Goal: Task Accomplishment & Management: Complete application form

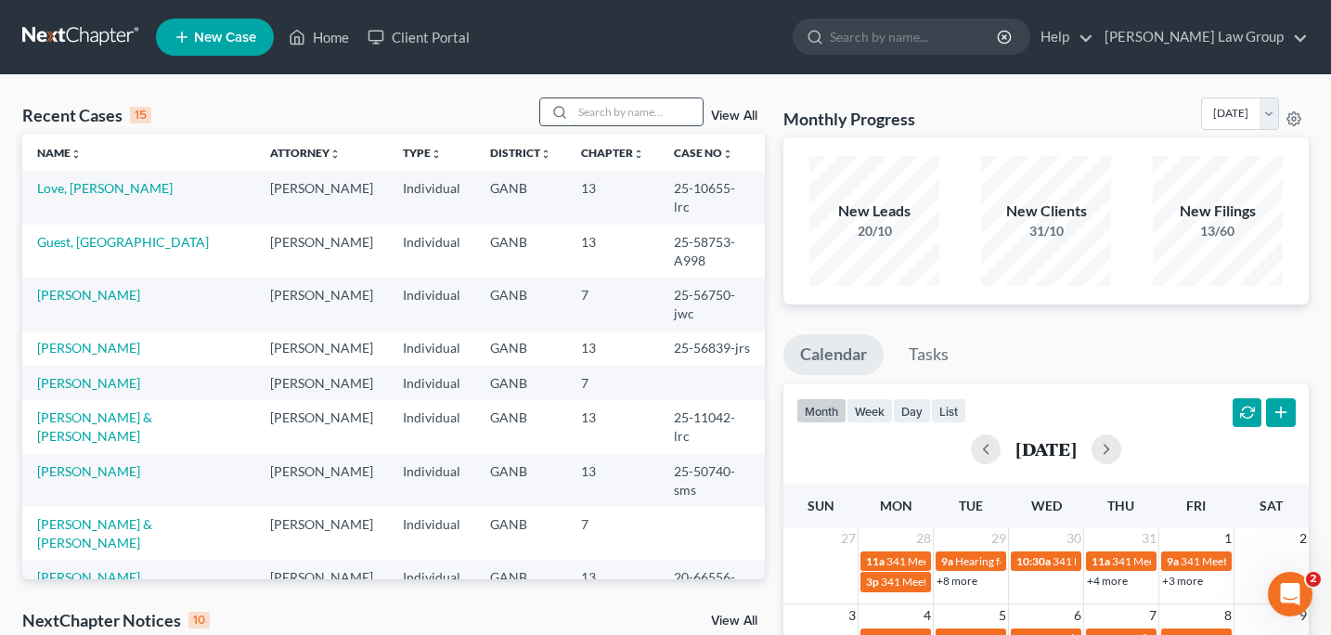
click at [588, 122] on input "search" at bounding box center [638, 111] width 130 height 27
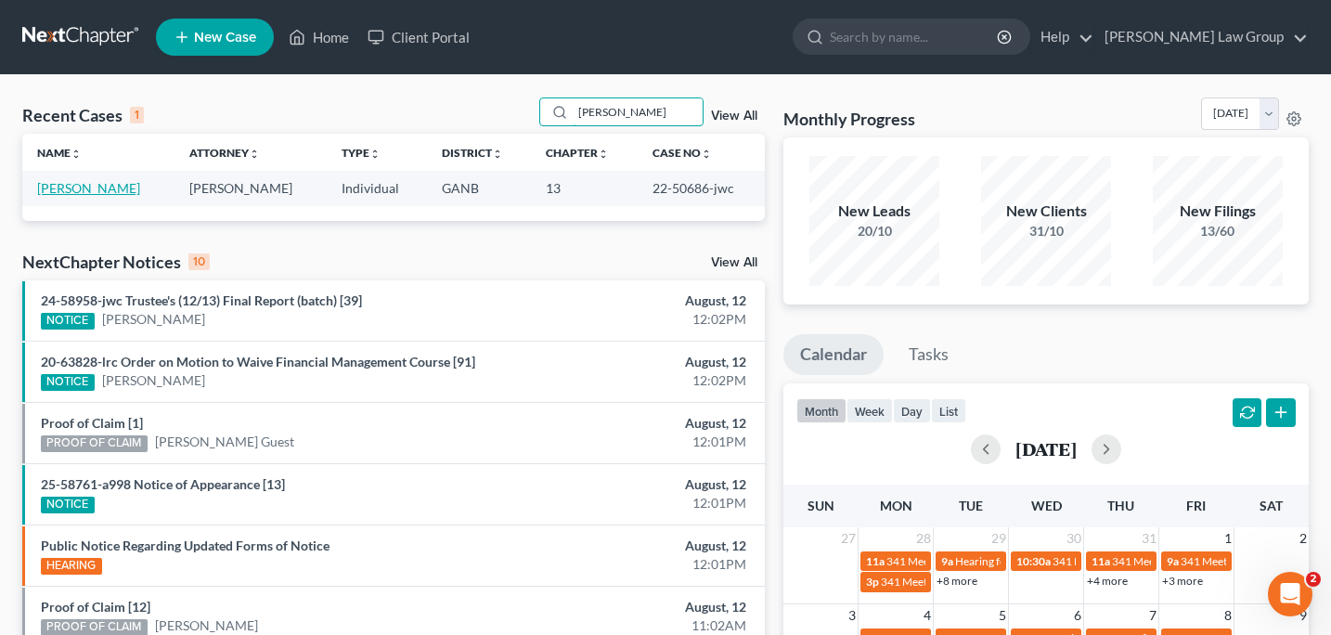
type input "[PERSON_NAME]"
click at [105, 190] on link "[PERSON_NAME]" at bounding box center [88, 188] width 103 height 16
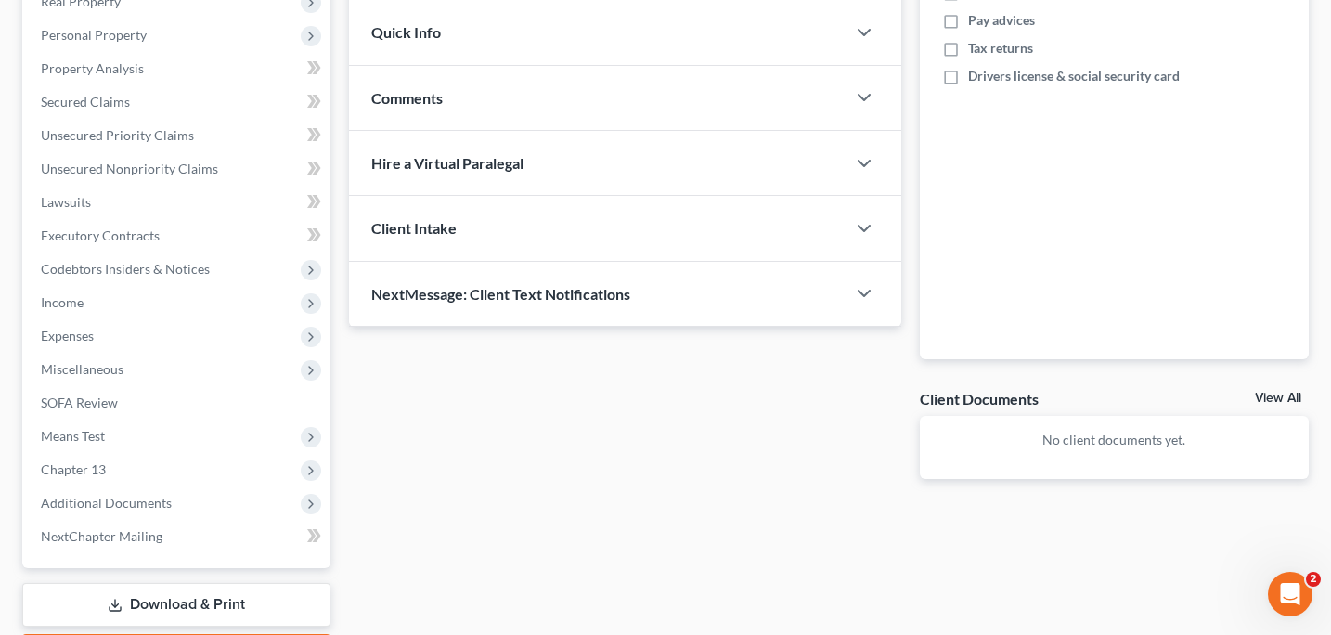
scroll to position [417, 0]
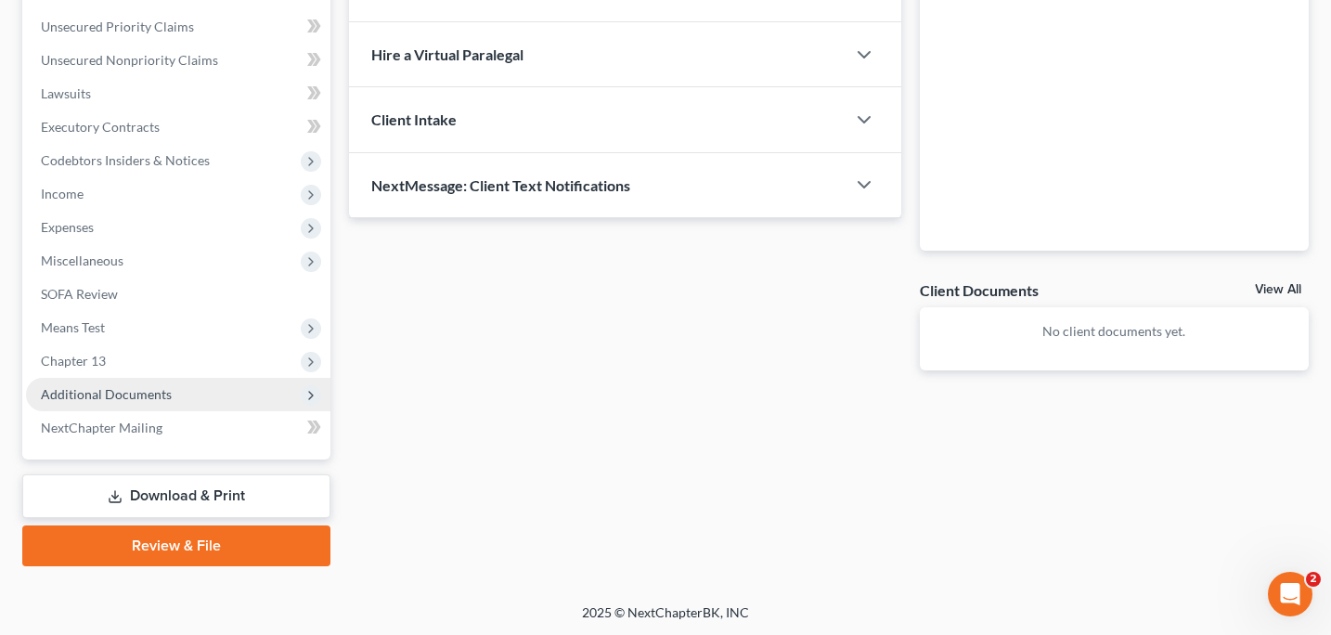
click at [149, 400] on span "Additional Documents" at bounding box center [106, 394] width 131 height 16
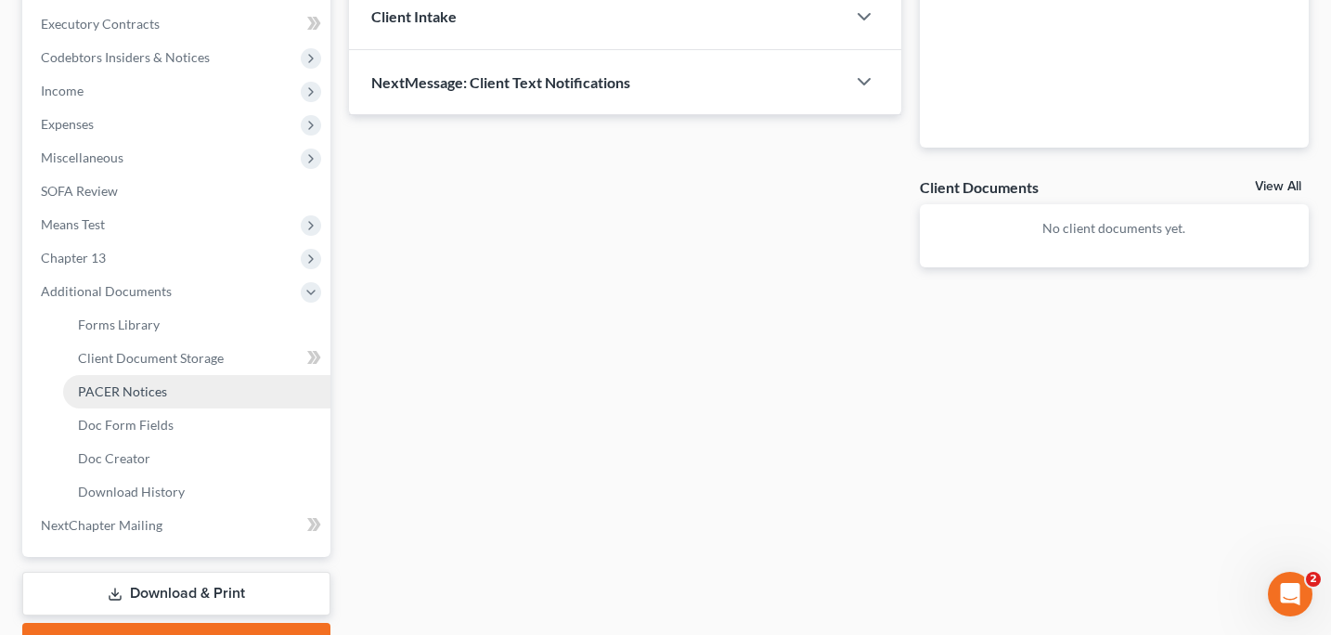
click at [144, 399] on link "PACER Notices" at bounding box center [196, 391] width 267 height 33
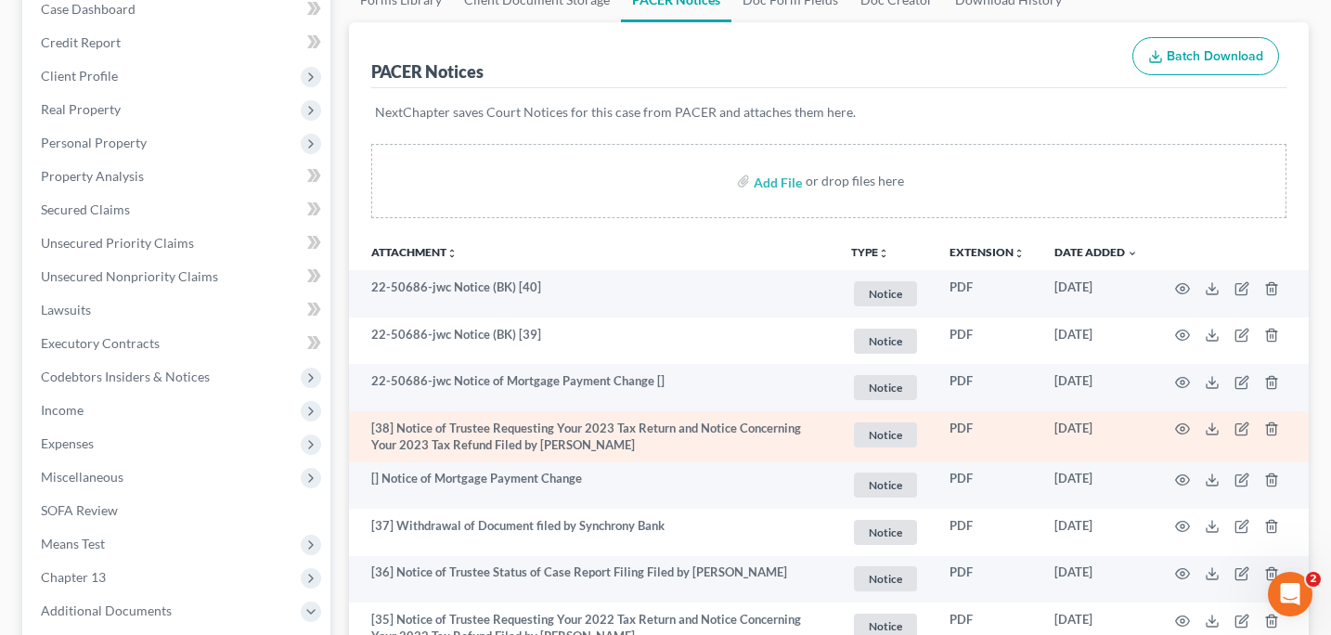
scroll to position [215, 0]
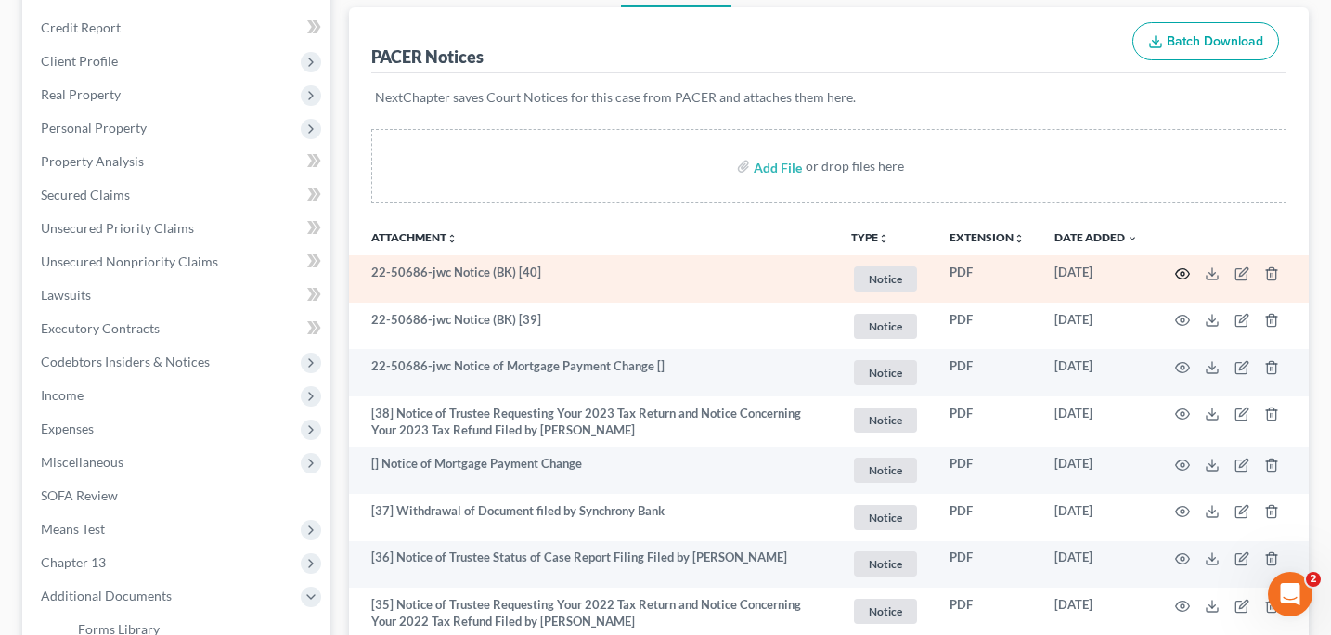
click at [1183, 276] on icon "button" at bounding box center [1182, 273] width 15 height 15
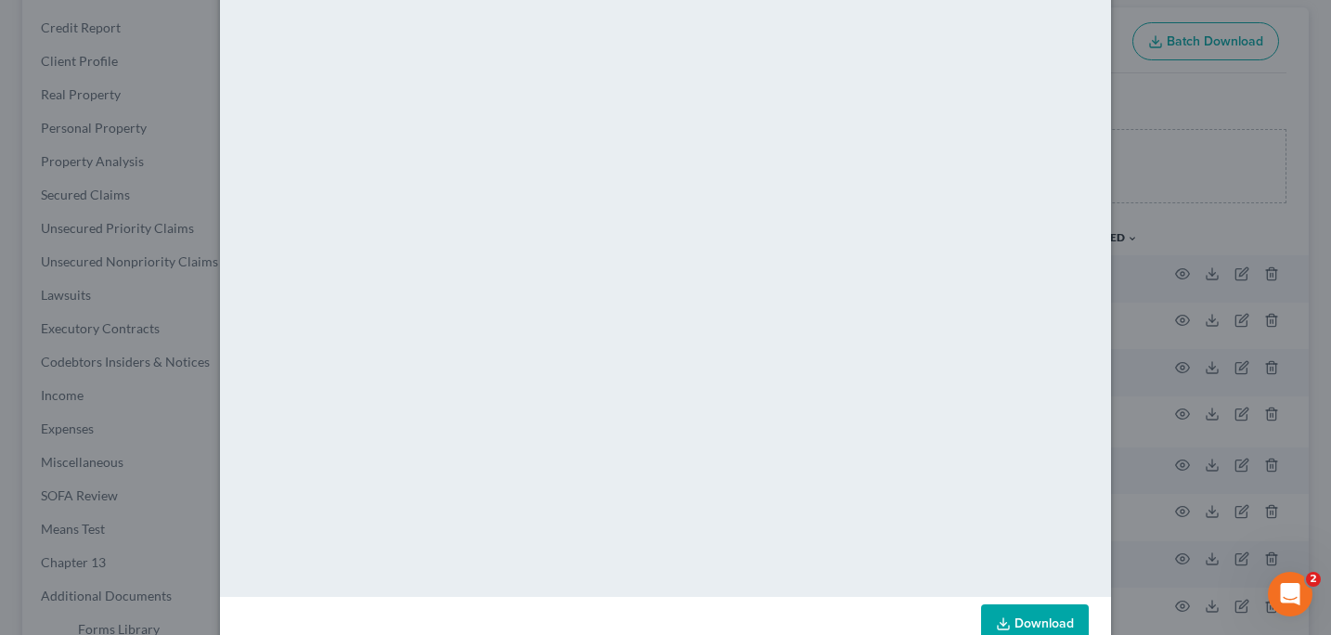
scroll to position [0, 0]
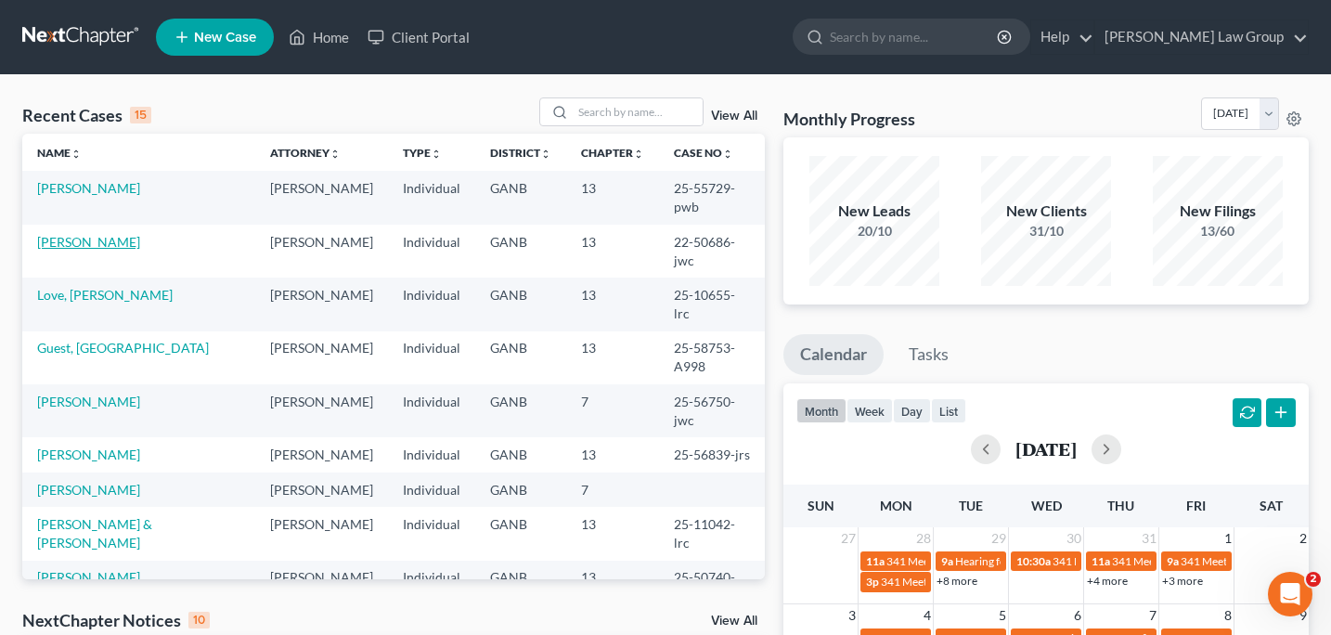
click at [91, 234] on link "[PERSON_NAME]" at bounding box center [88, 242] width 103 height 16
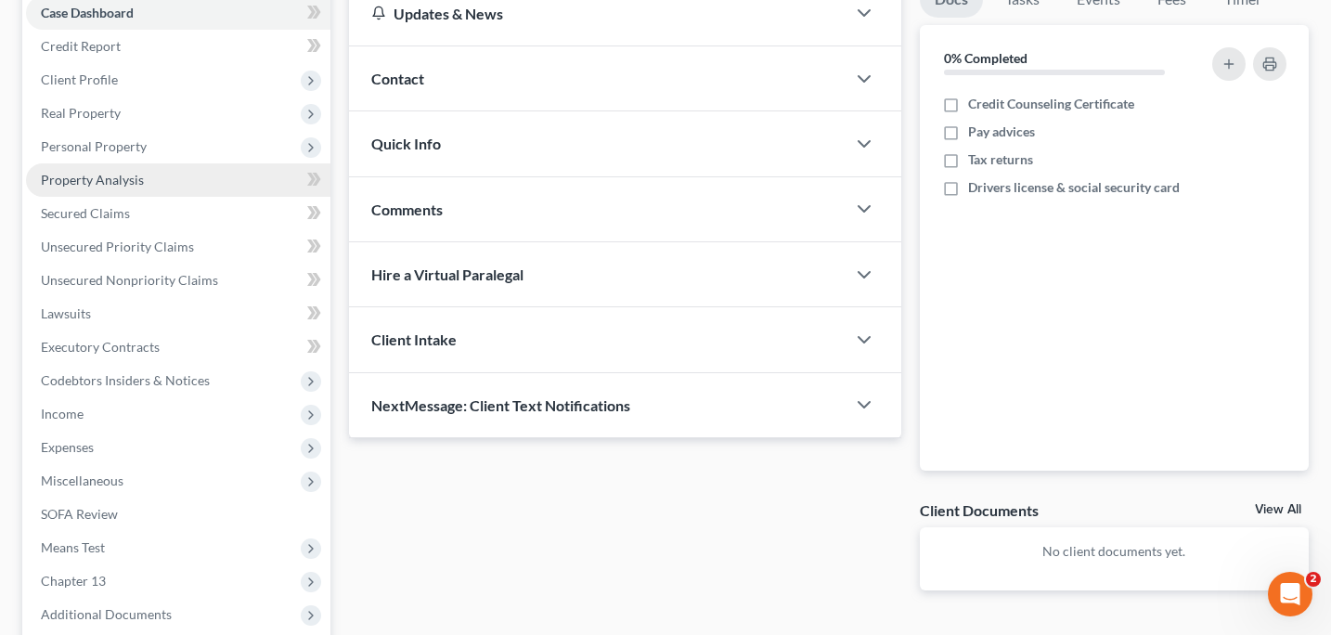
scroll to position [417, 0]
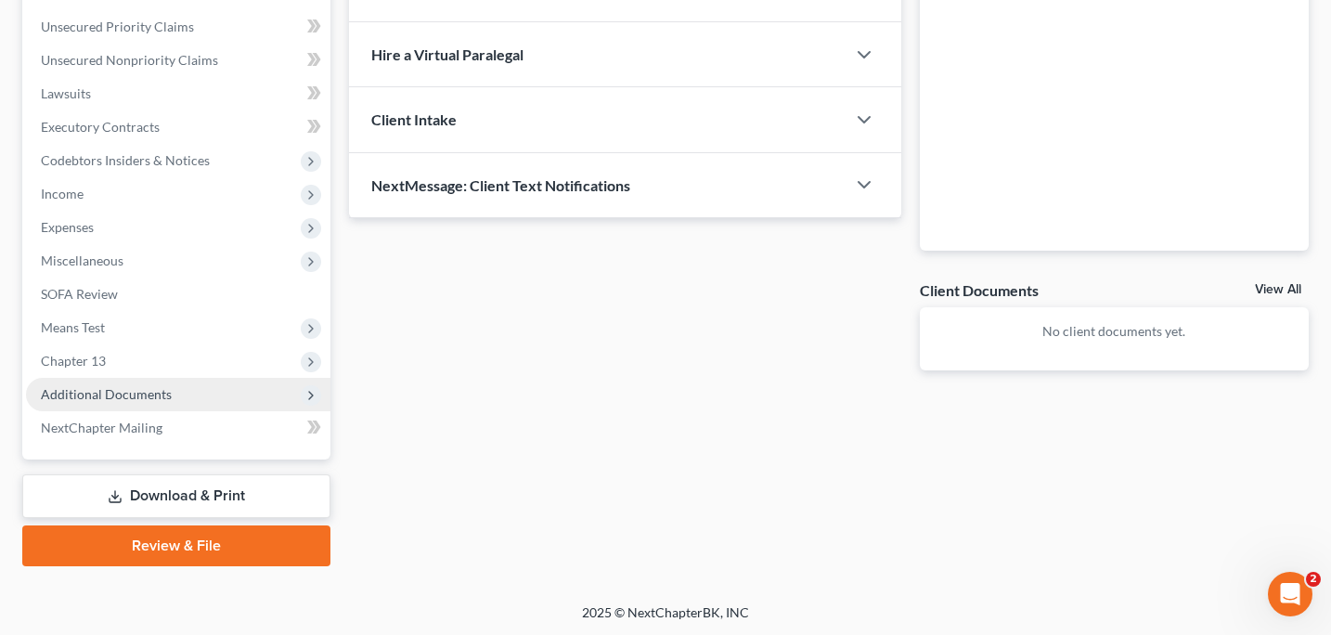
click at [98, 396] on span "Additional Documents" at bounding box center [106, 394] width 131 height 16
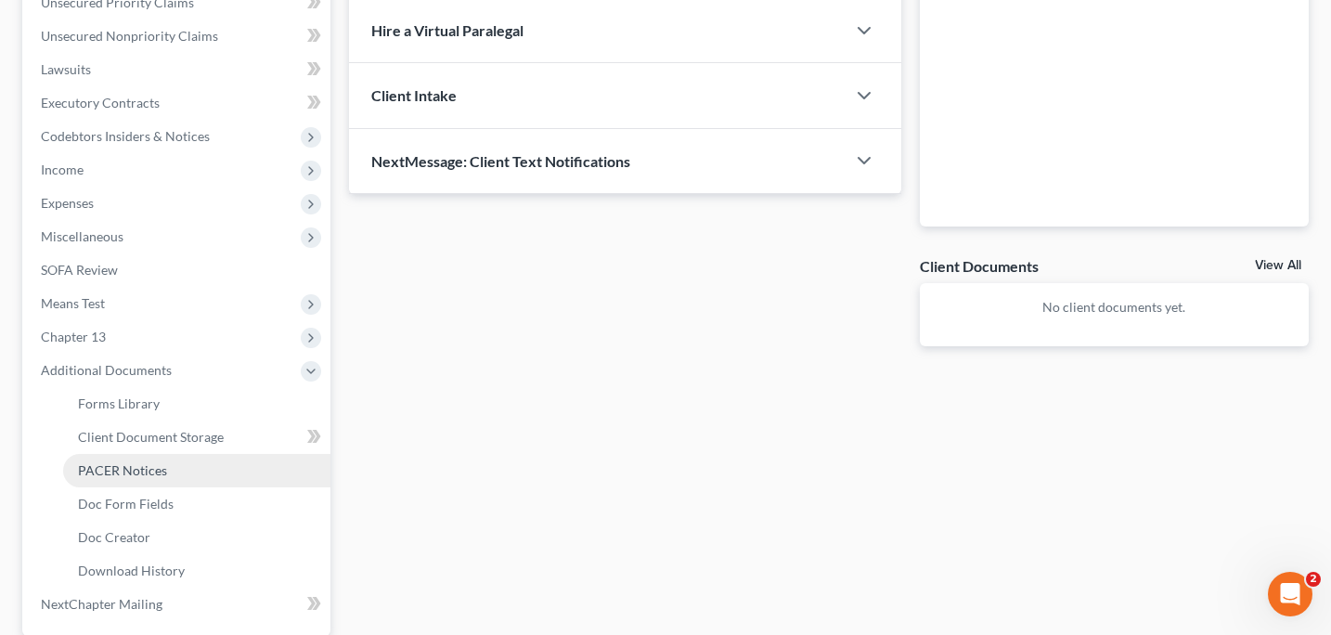
scroll to position [459, 0]
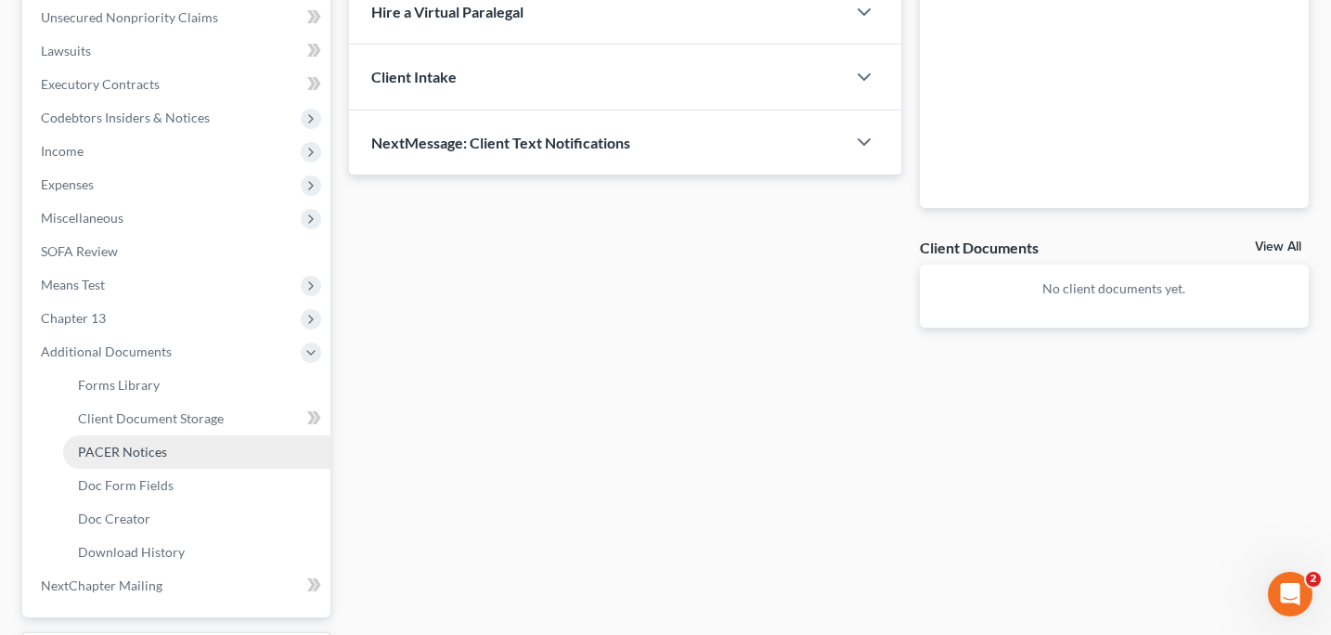
click at [141, 456] on span "PACER Notices" at bounding box center [122, 452] width 89 height 16
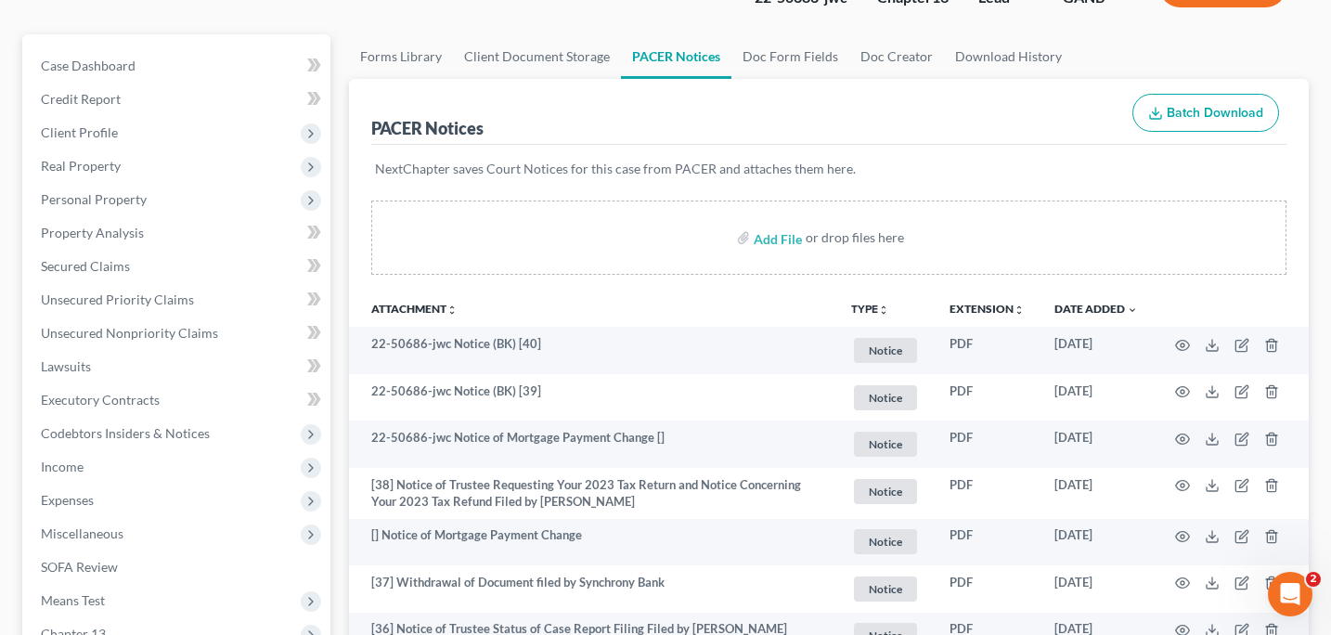
scroll to position [137, 0]
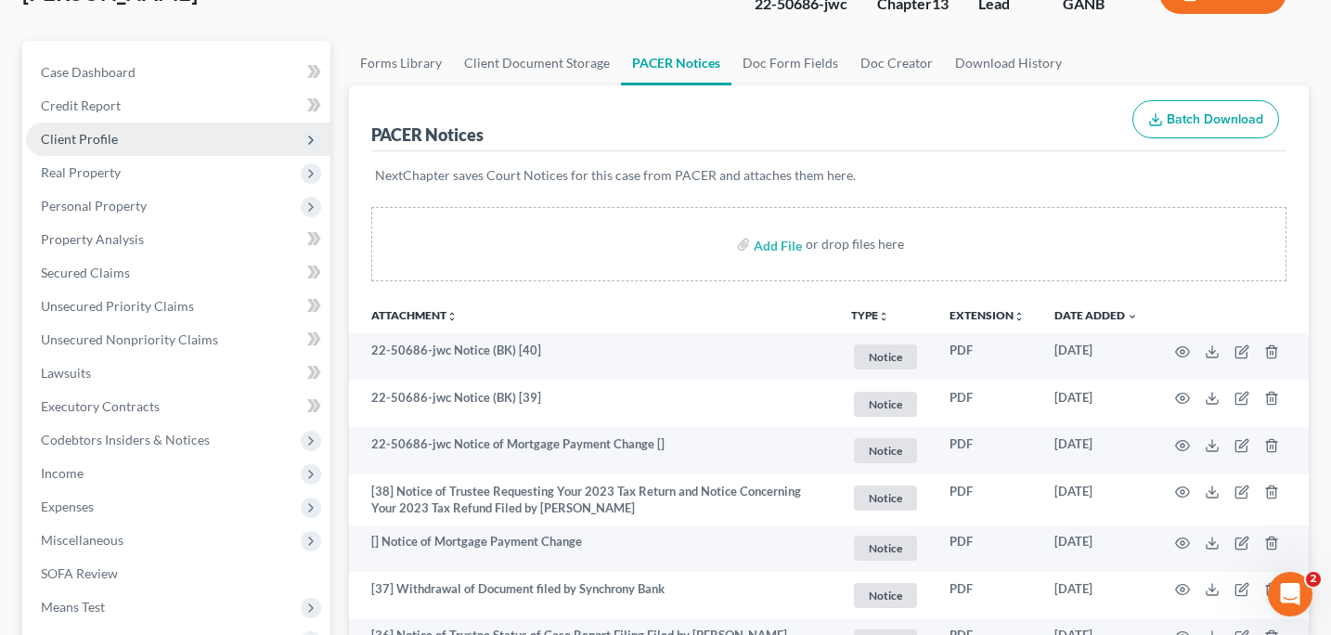
click at [86, 142] on span "Client Profile" at bounding box center [79, 139] width 77 height 16
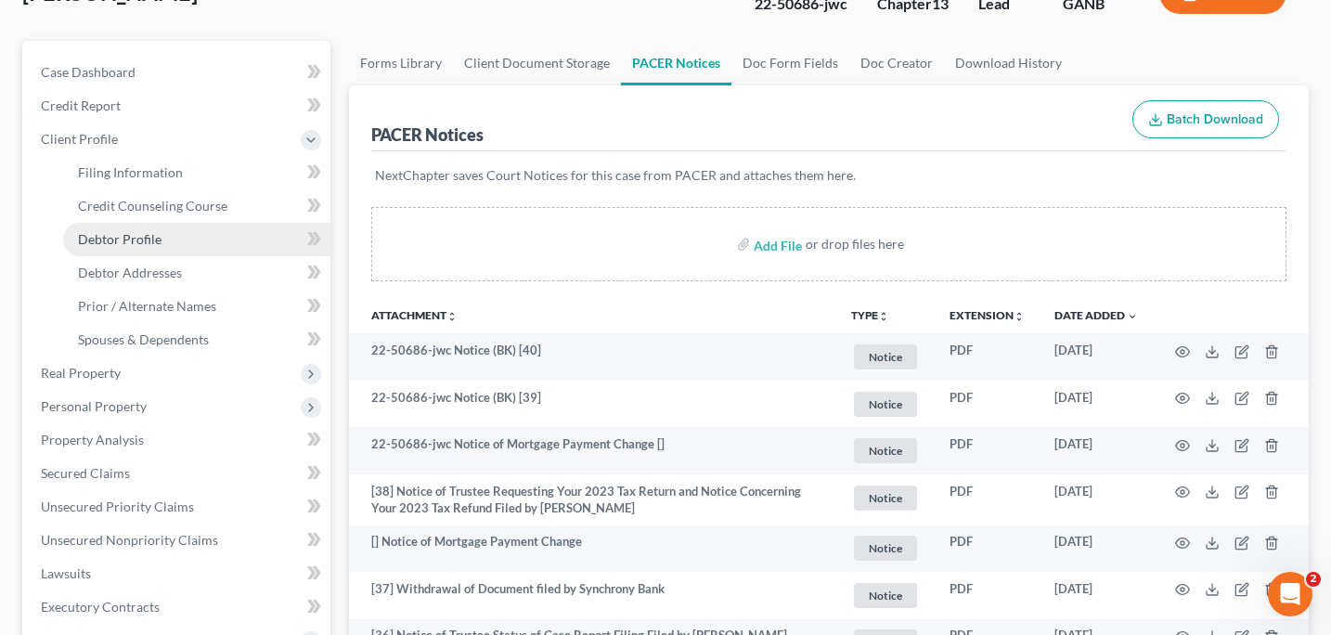
click at [121, 243] on span "Debtor Profile" at bounding box center [120, 239] width 84 height 16
select select "0"
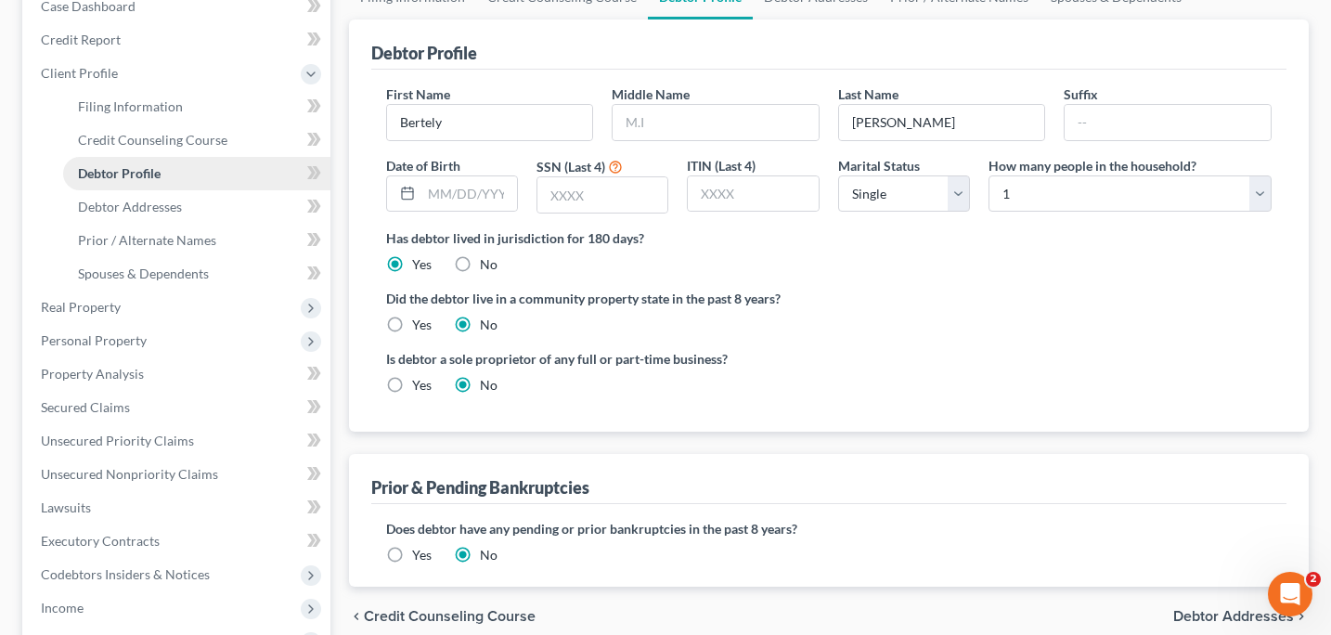
scroll to position [210, 0]
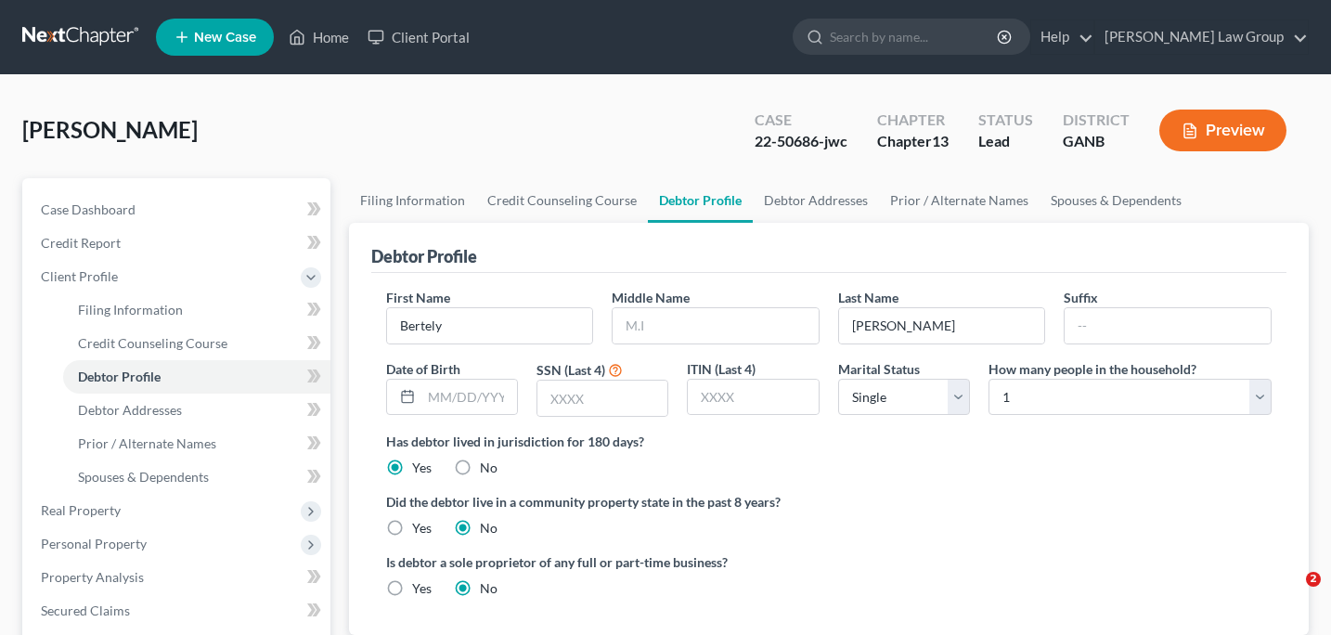
select select "0"
